Goal: Check status: Check status

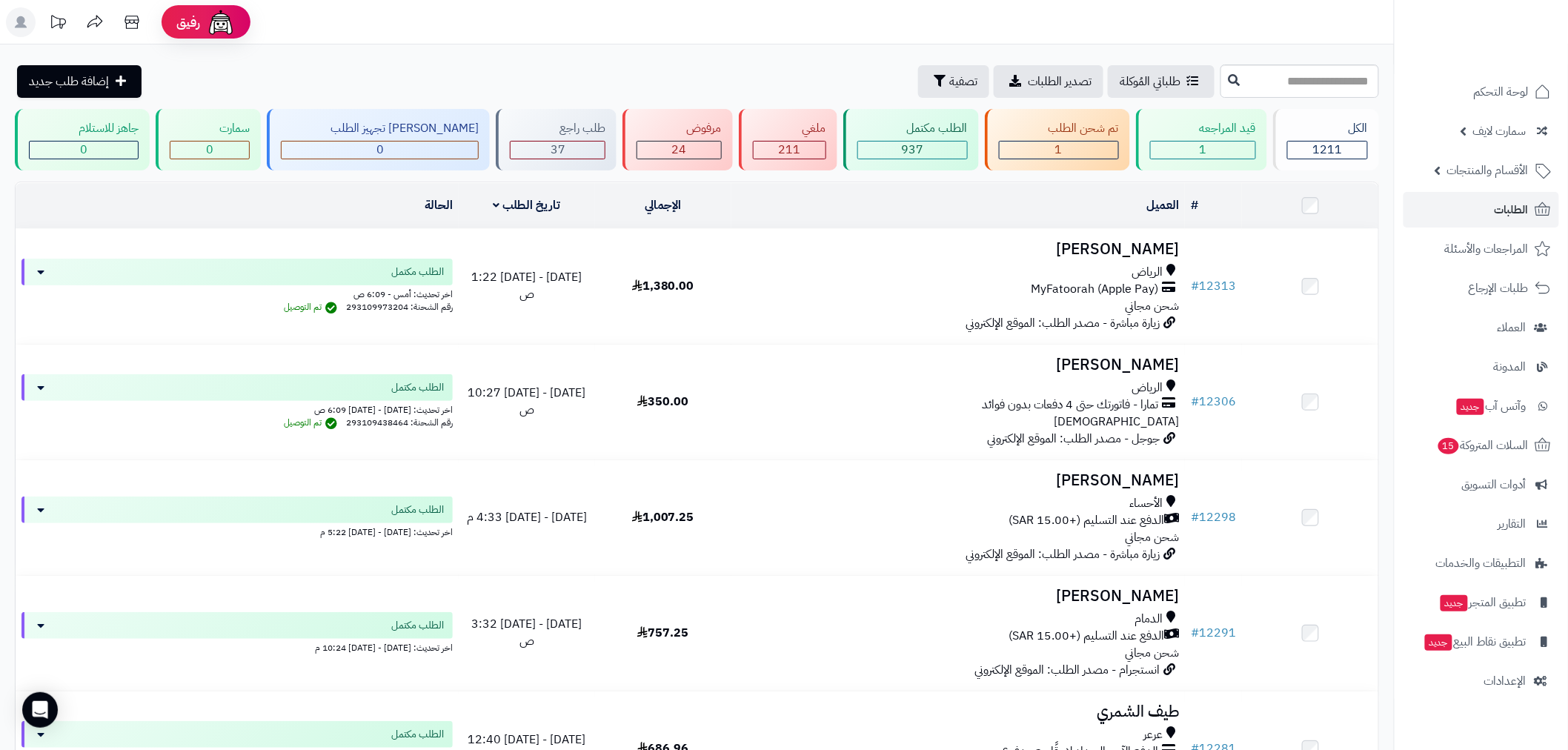
click at [97, 26] on icon at bounding box center [94, 22] width 29 height 29
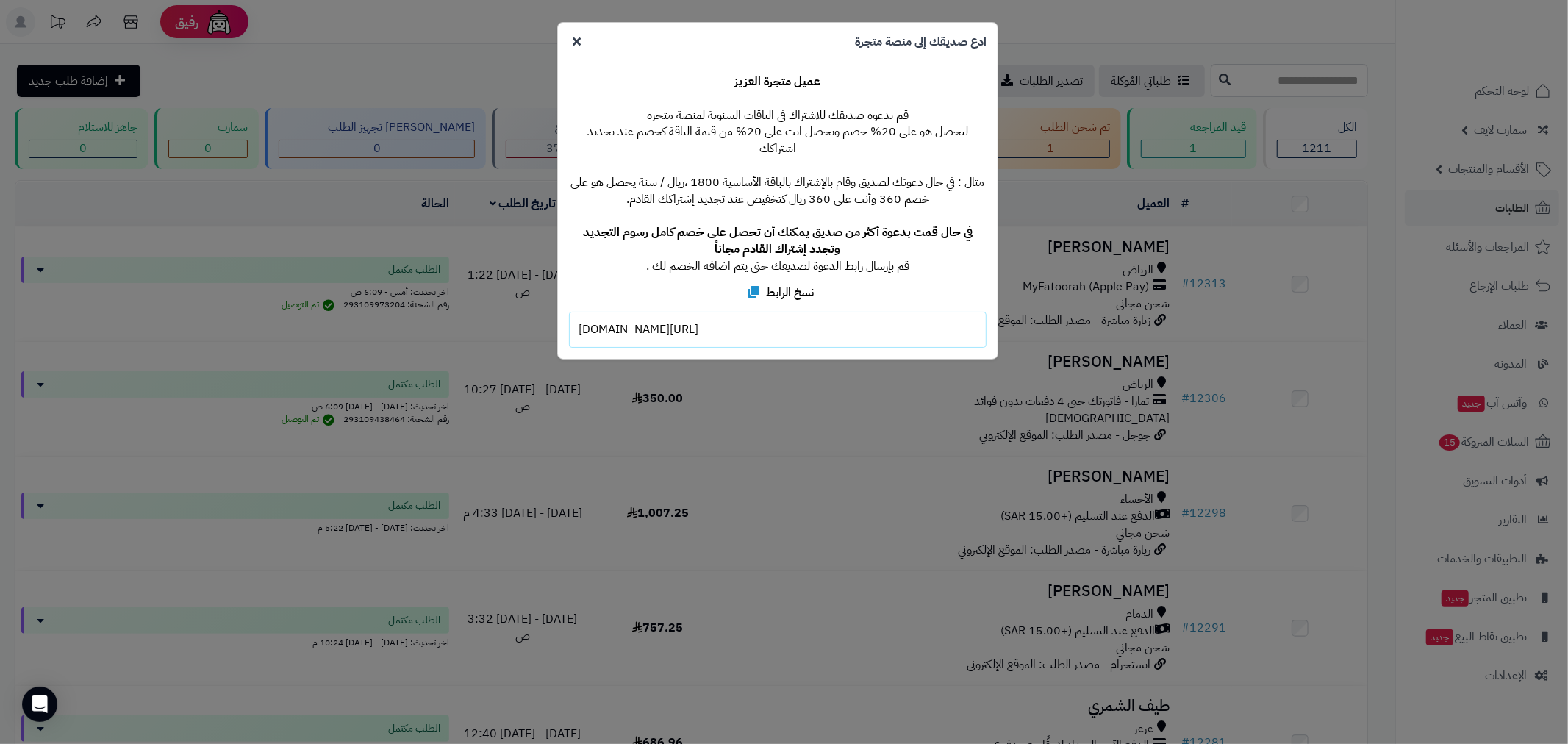
click at [577, 40] on icon at bounding box center [576, 41] width 8 height 12
